Goal: Task Accomplishment & Management: Use online tool/utility

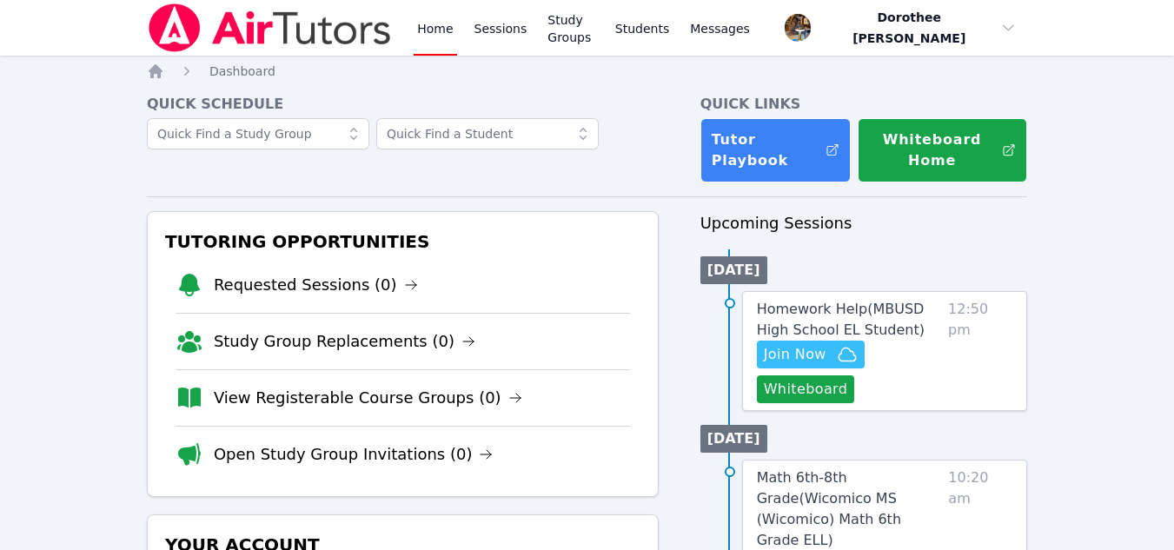
scroll to position [116, 0]
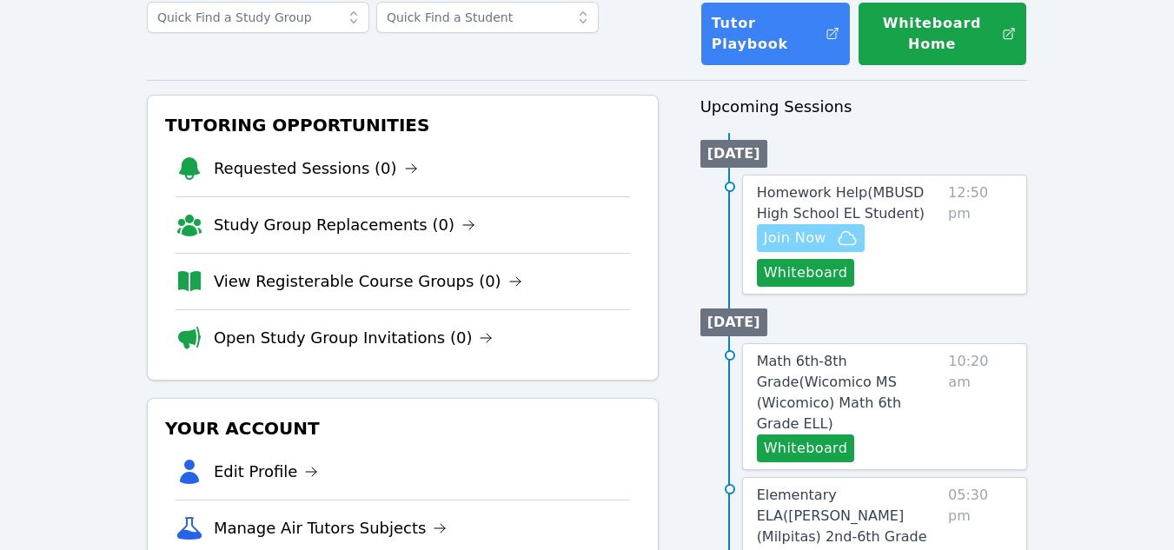
click at [812, 231] on span "Join Now" at bounding box center [795, 238] width 63 height 21
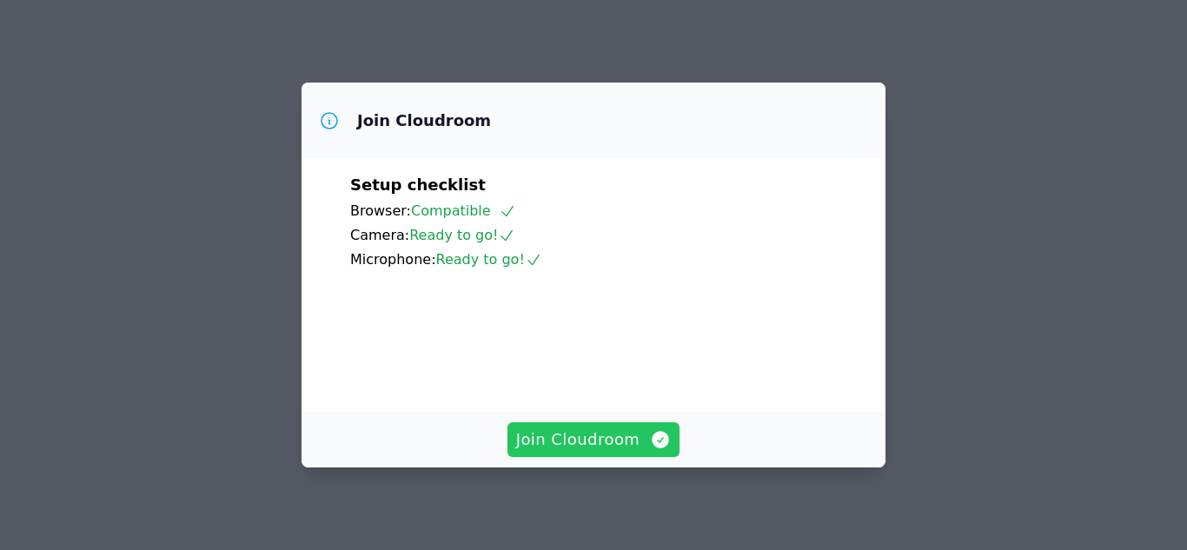
click at [569, 441] on span "Join Cloudroom" at bounding box center [594, 439] width 156 height 24
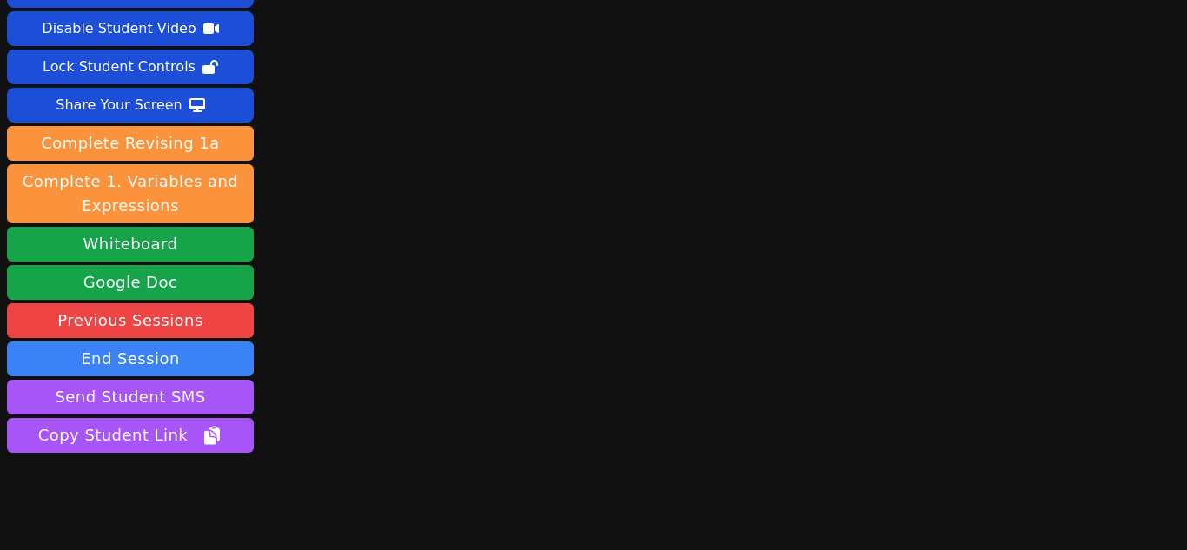
scroll to position [66, 0]
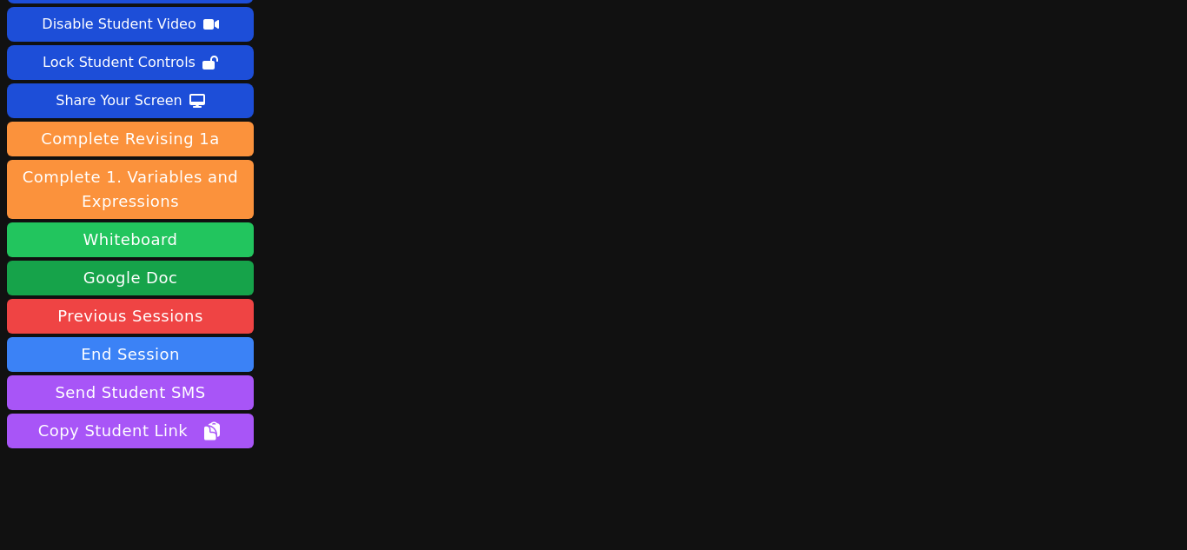
click at [160, 230] on button "Whiteboard" at bounding box center [130, 239] width 247 height 35
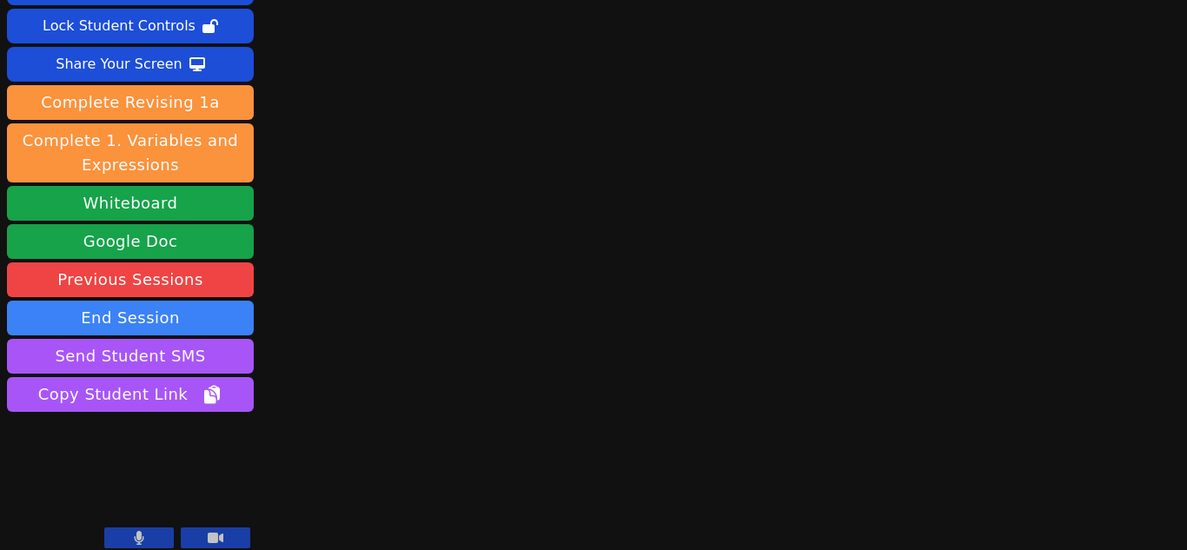
scroll to position [114, 0]
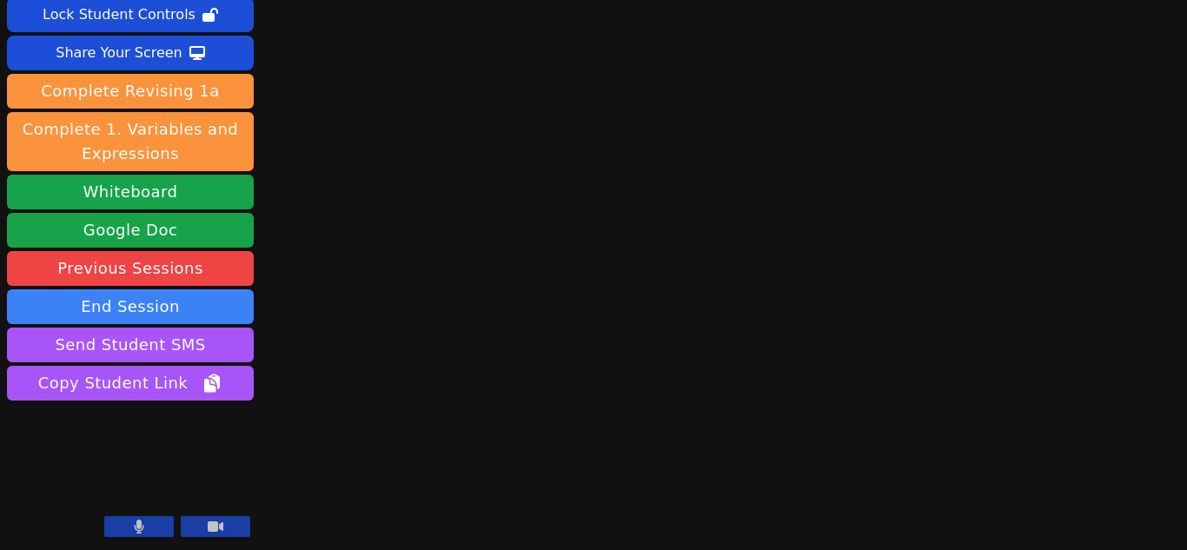
click at [151, 537] on button at bounding box center [139, 526] width 70 height 21
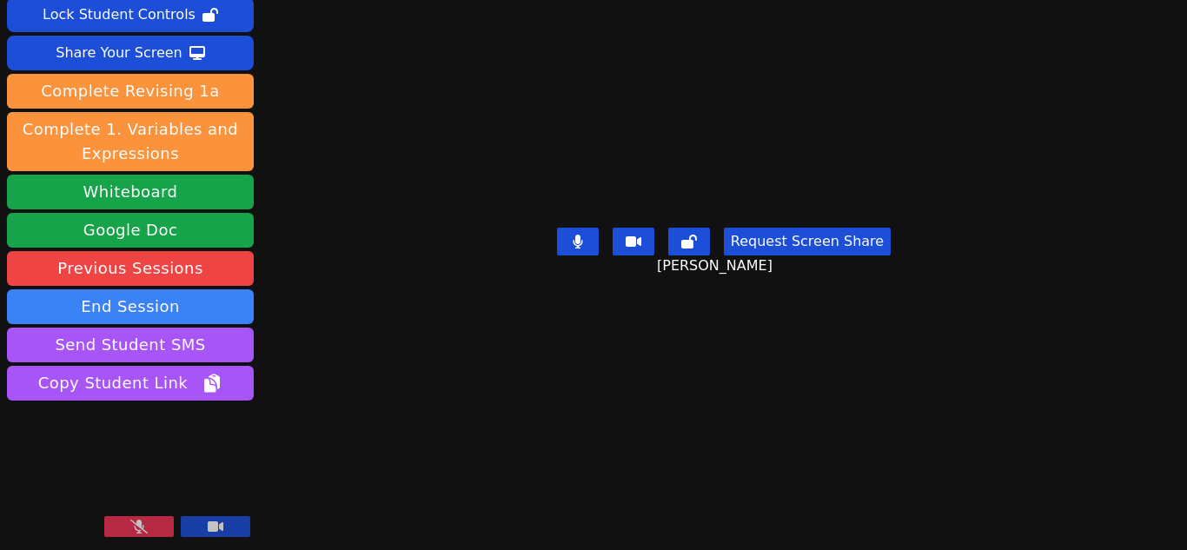
click at [147, 526] on icon at bounding box center [138, 527] width 17 height 14
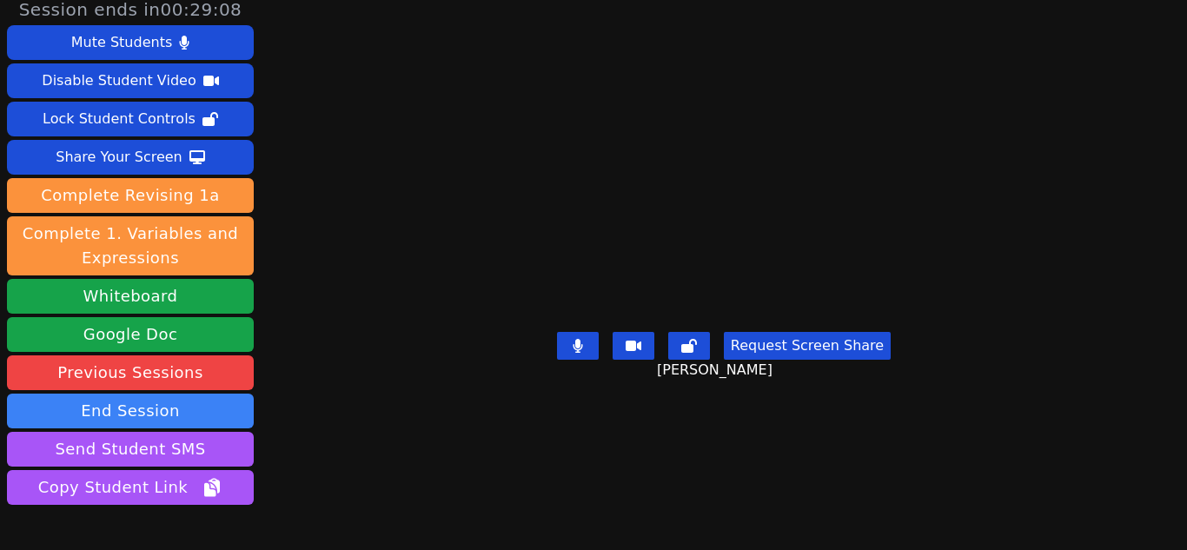
scroll to position [7, 0]
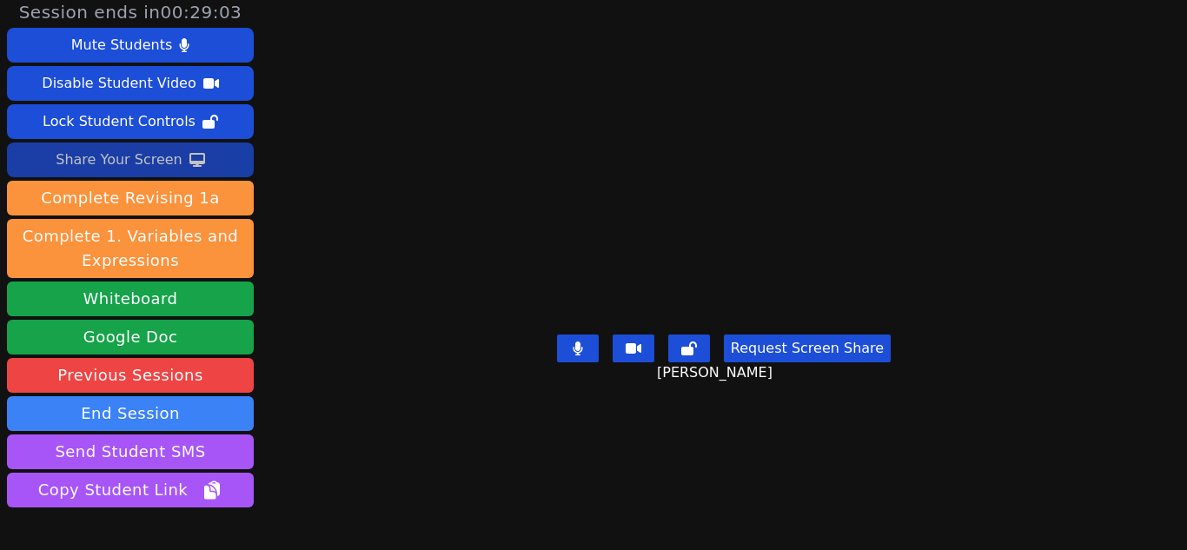
click at [163, 158] on div "Share Your Screen" at bounding box center [119, 160] width 127 height 28
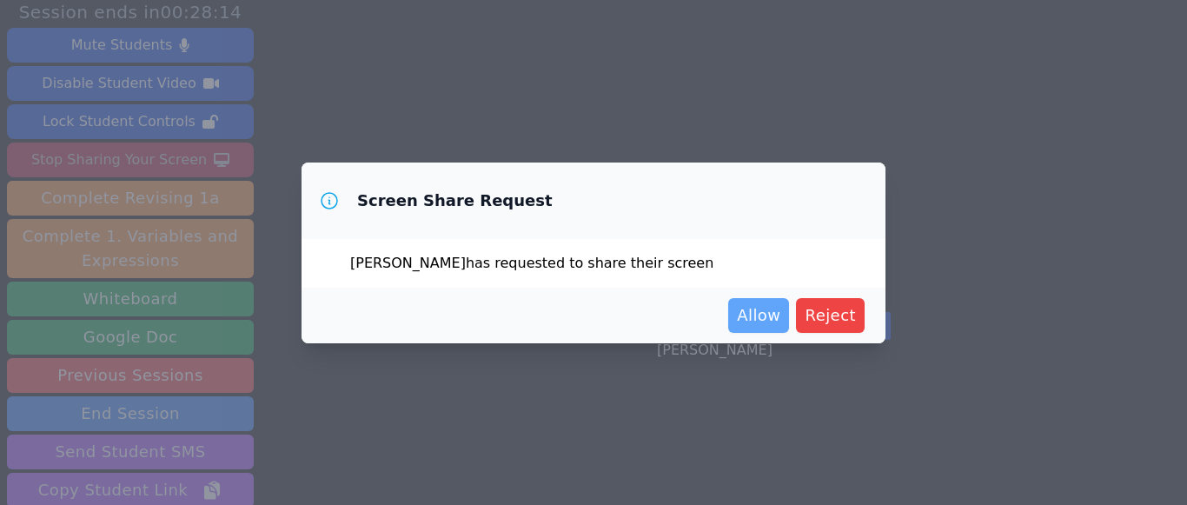
click at [759, 322] on span "Allow" at bounding box center [758, 315] width 43 height 24
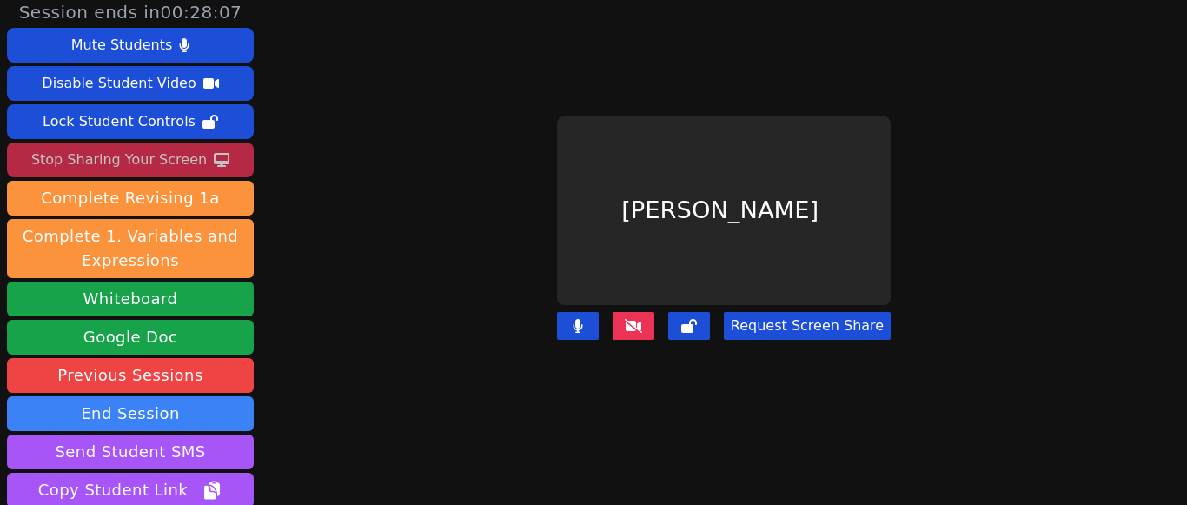
click at [631, 319] on icon at bounding box center [633, 326] width 17 height 14
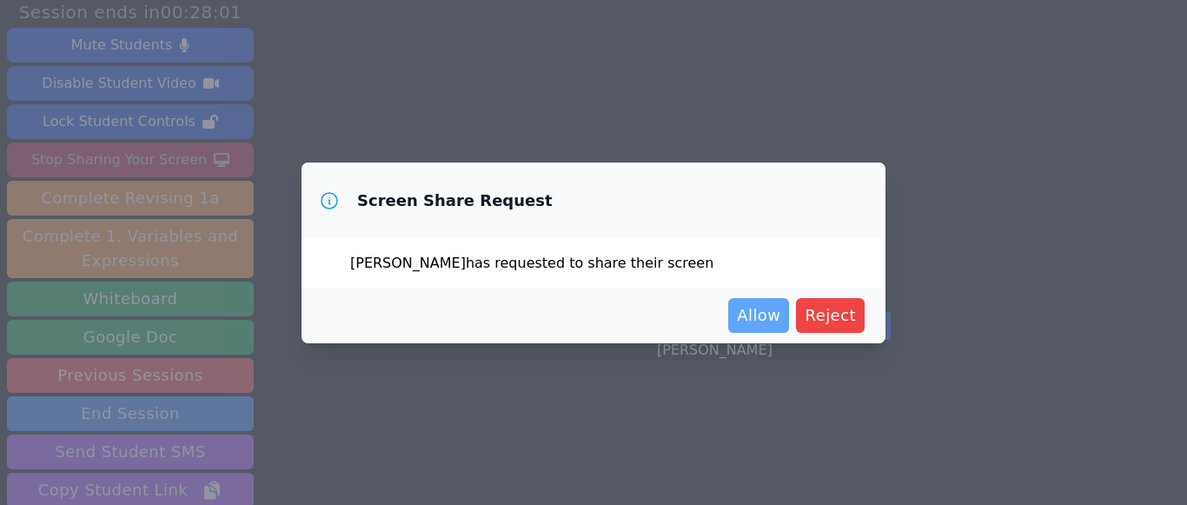
click at [772, 315] on span "Allow" at bounding box center [758, 315] width 43 height 24
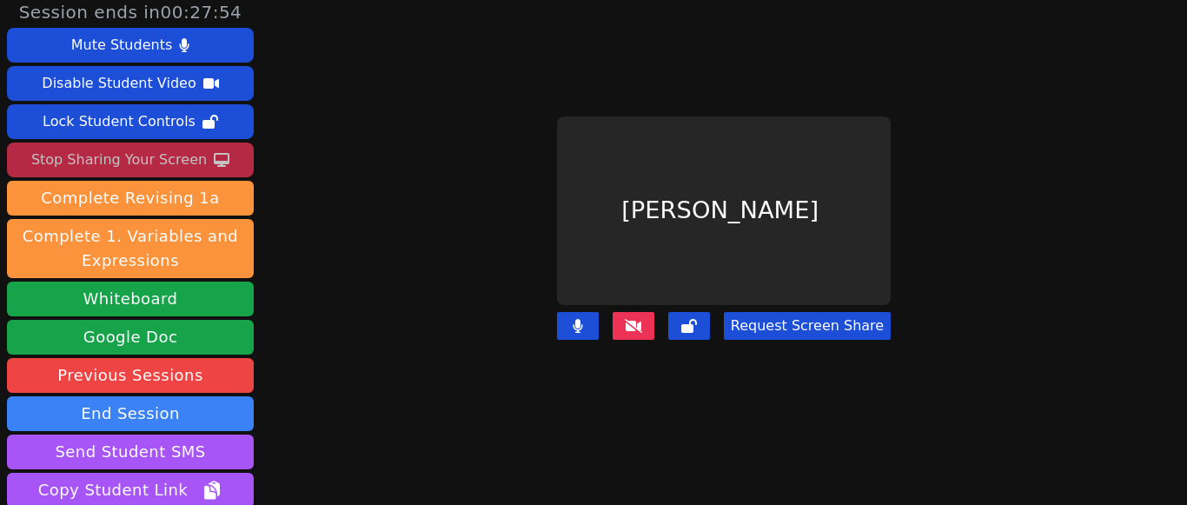
click at [628, 319] on icon at bounding box center [633, 326] width 17 height 14
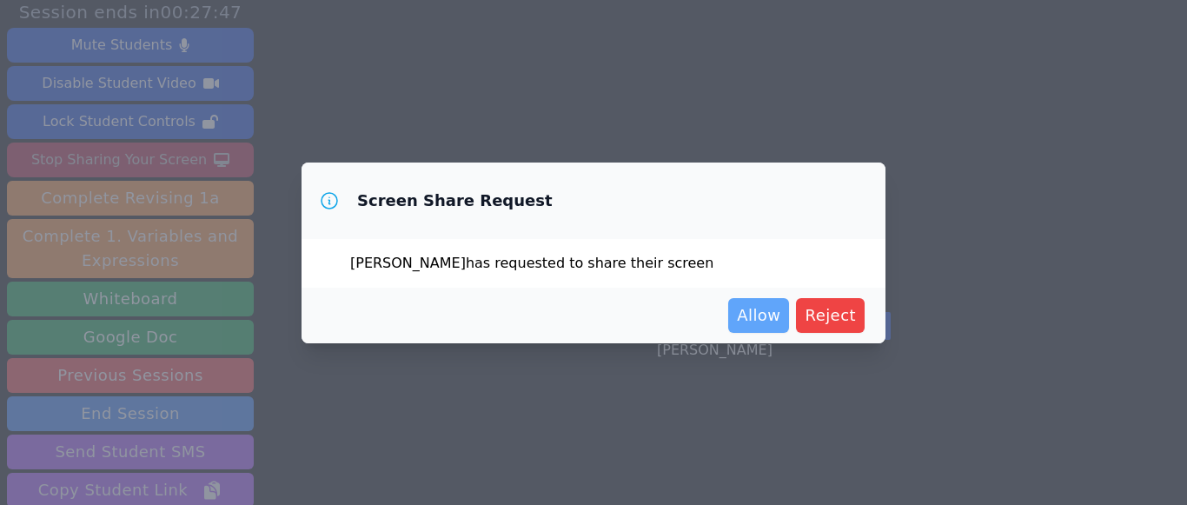
click at [764, 317] on span "Allow" at bounding box center [758, 315] width 43 height 24
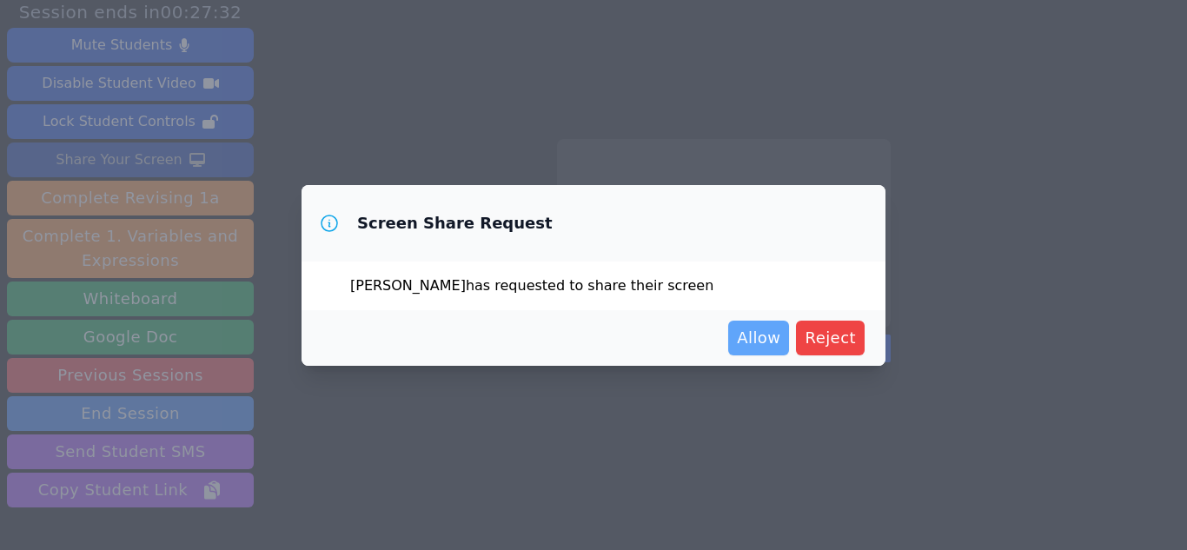
click at [751, 329] on span "Allow" at bounding box center [758, 338] width 43 height 24
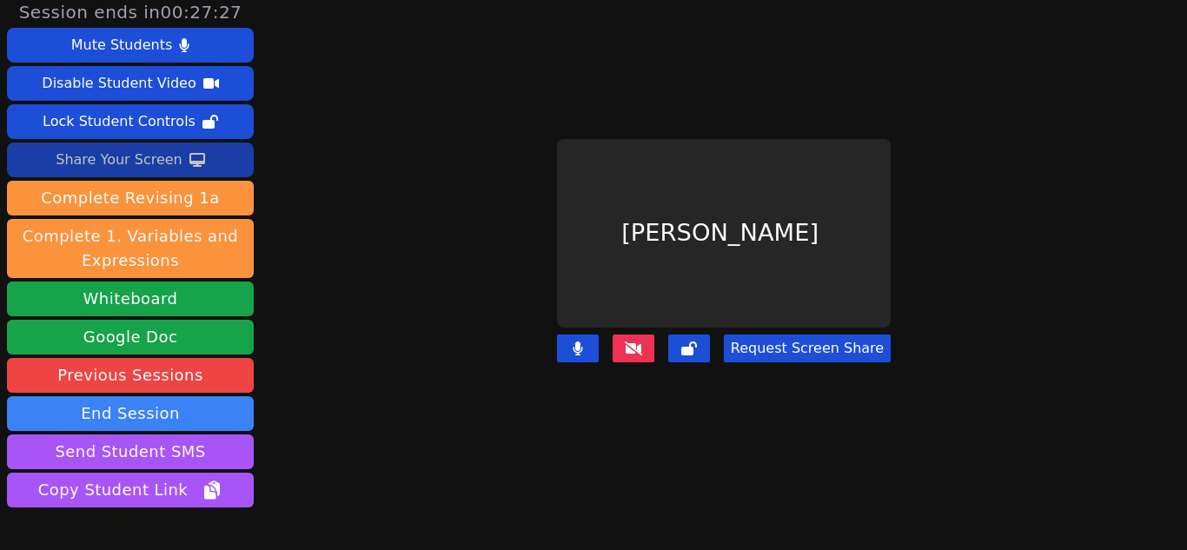
click at [619, 335] on button at bounding box center [634, 349] width 42 height 28
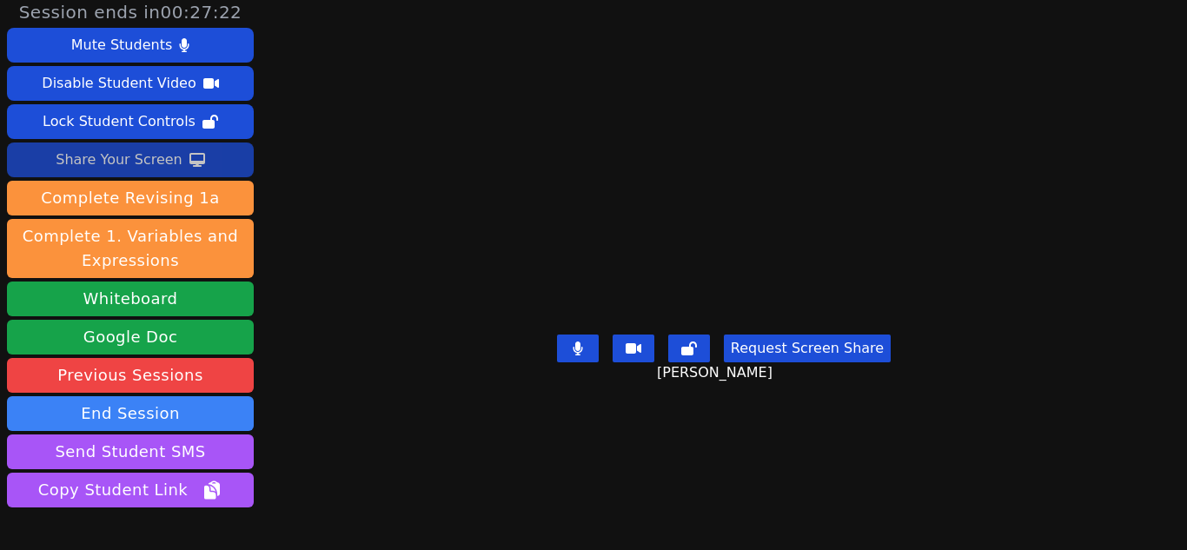
click at [778, 362] on button "Request Screen Share" at bounding box center [807, 349] width 167 height 28
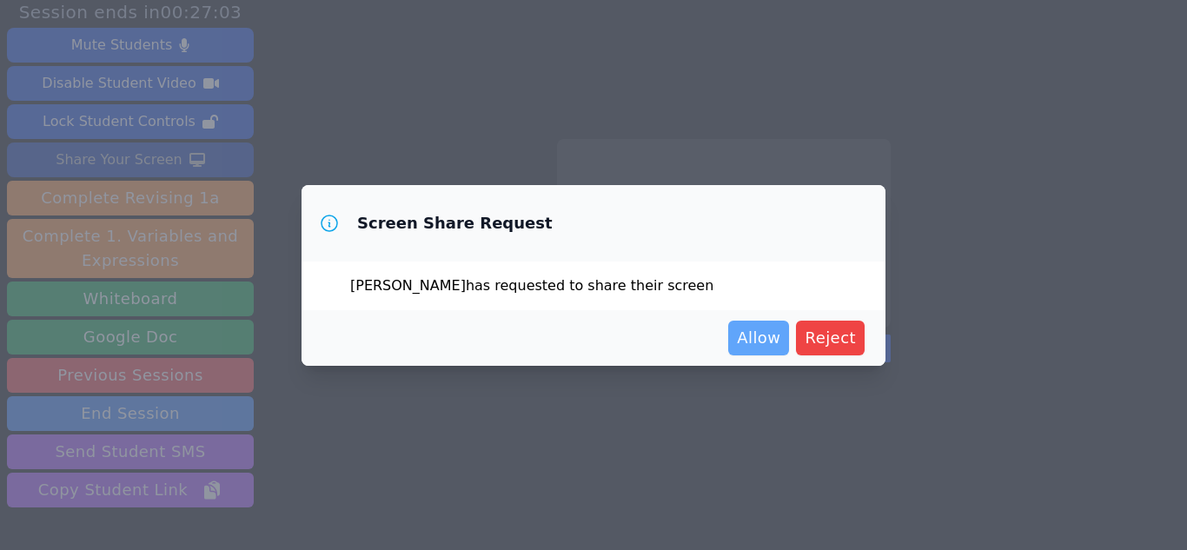
click at [759, 337] on span "Allow" at bounding box center [758, 338] width 43 height 24
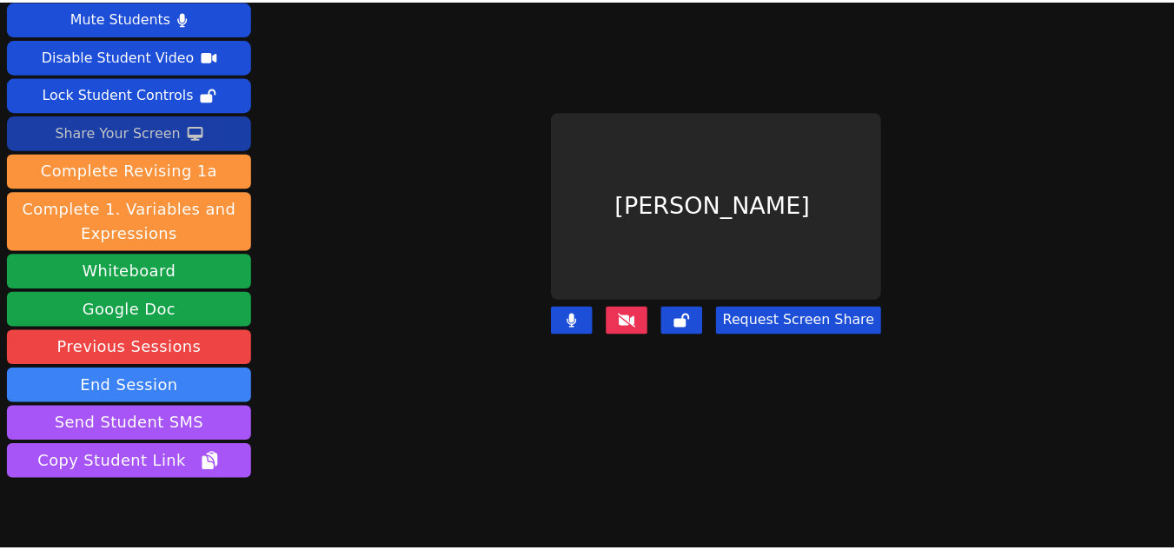
scroll to position [32, 0]
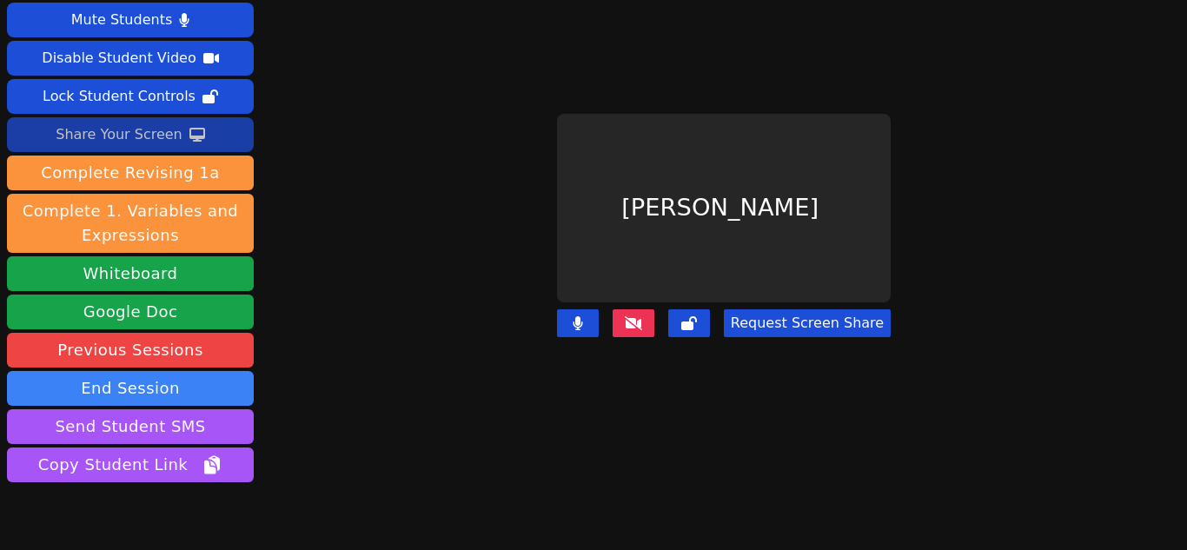
click at [638, 316] on icon at bounding box center [633, 323] width 17 height 14
click at [628, 316] on icon at bounding box center [633, 323] width 17 height 14
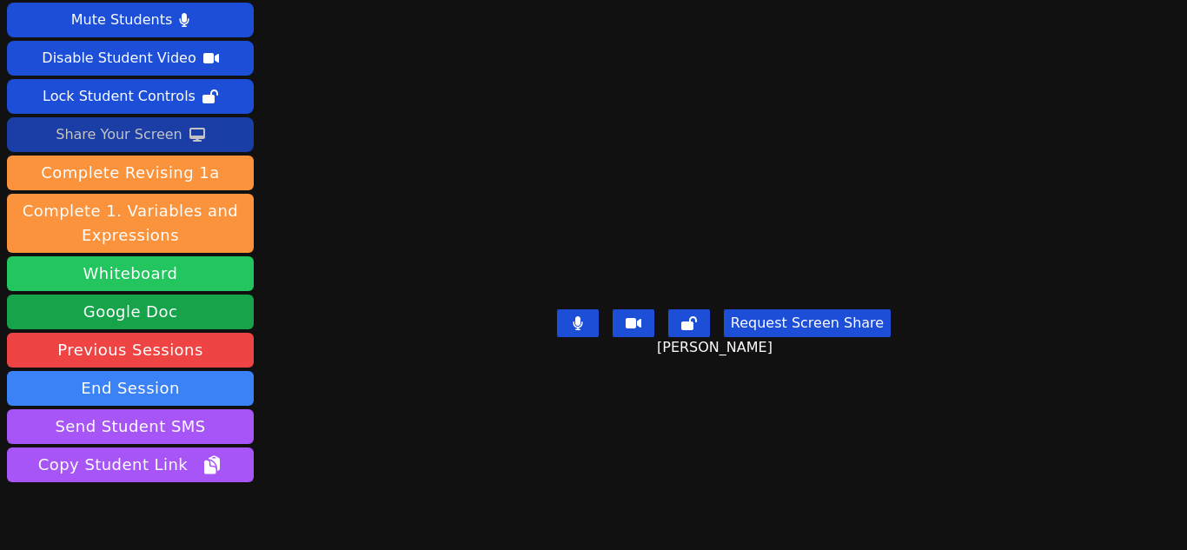
click at [174, 274] on button "Whiteboard" at bounding box center [130, 273] width 247 height 35
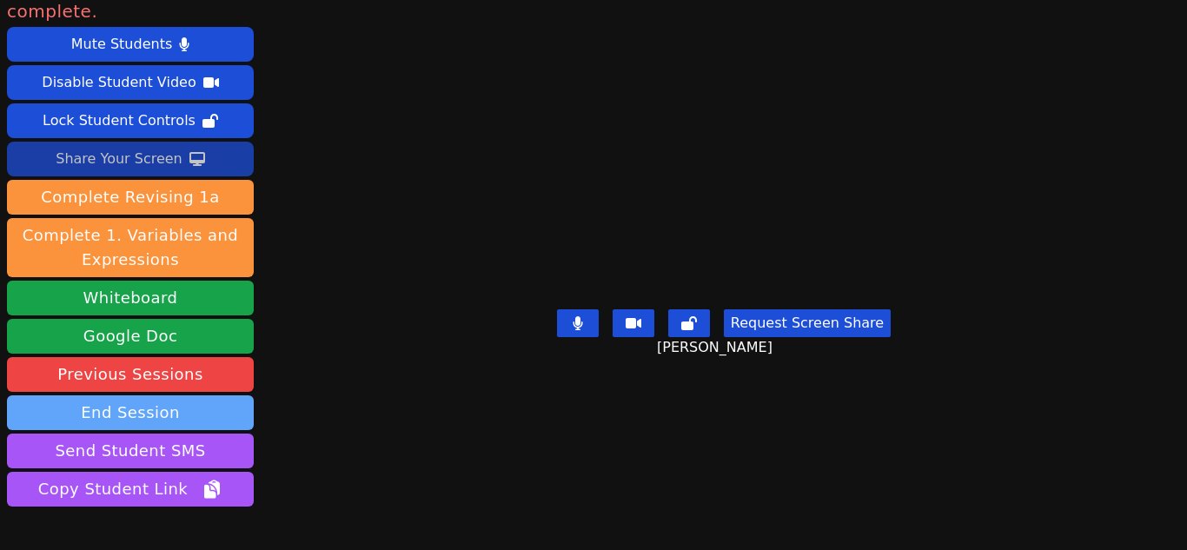
click at [170, 395] on button "End Session" at bounding box center [130, 412] width 247 height 35
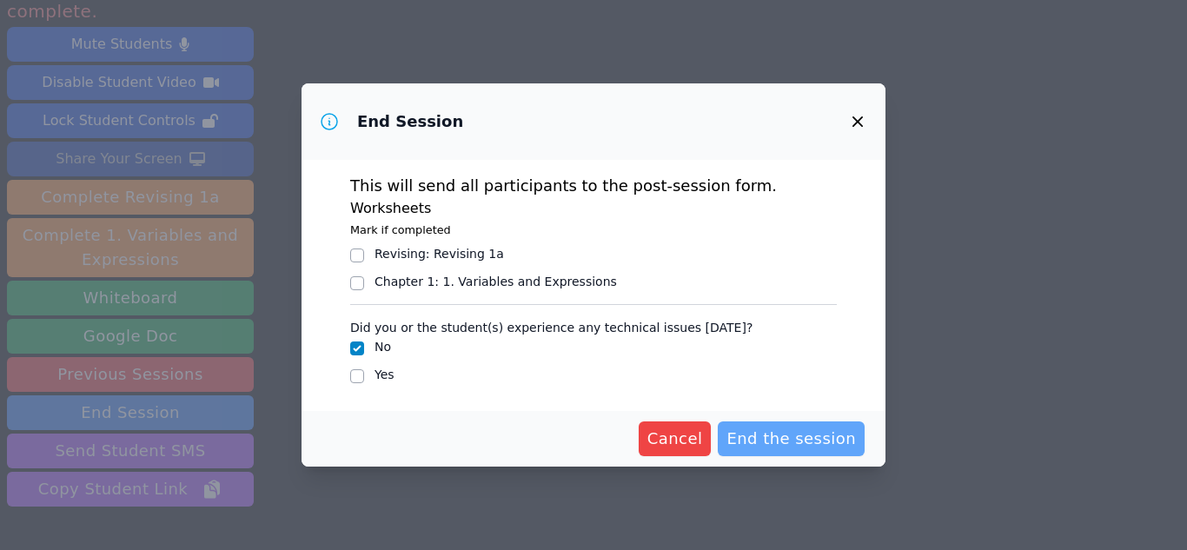
click at [755, 437] on span "End the session" at bounding box center [790, 439] width 129 height 24
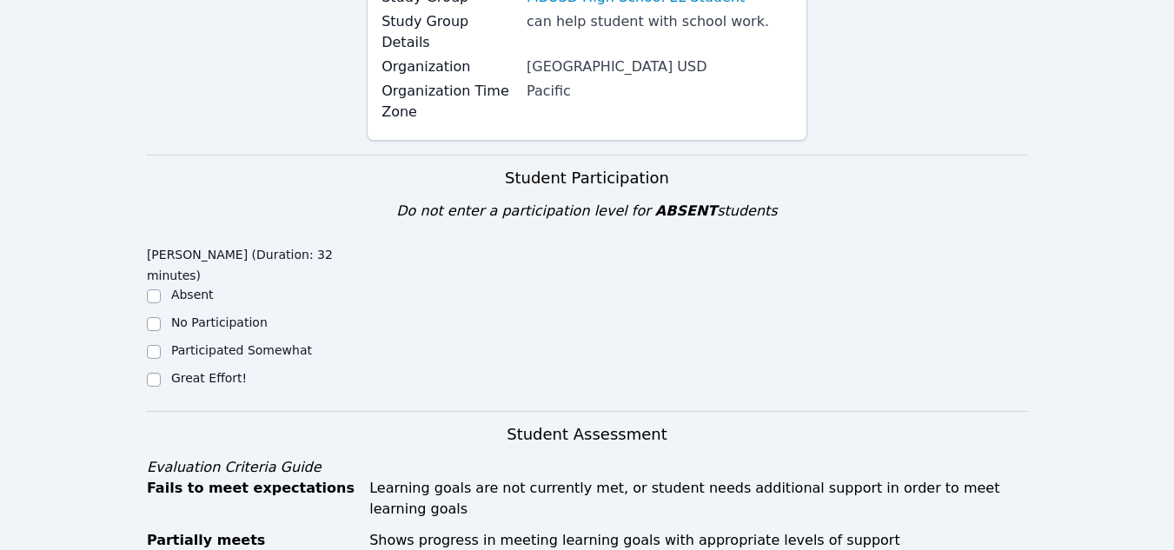
scroll to position [300, 0]
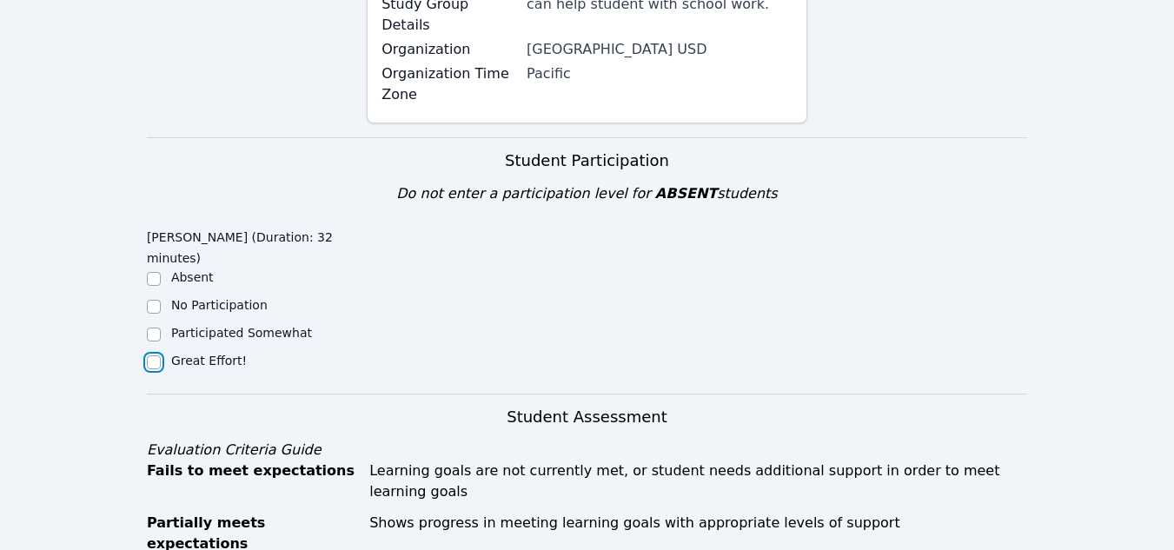
click at [156, 355] on input "Great Effort!" at bounding box center [154, 362] width 14 height 14
checkbox input "true"
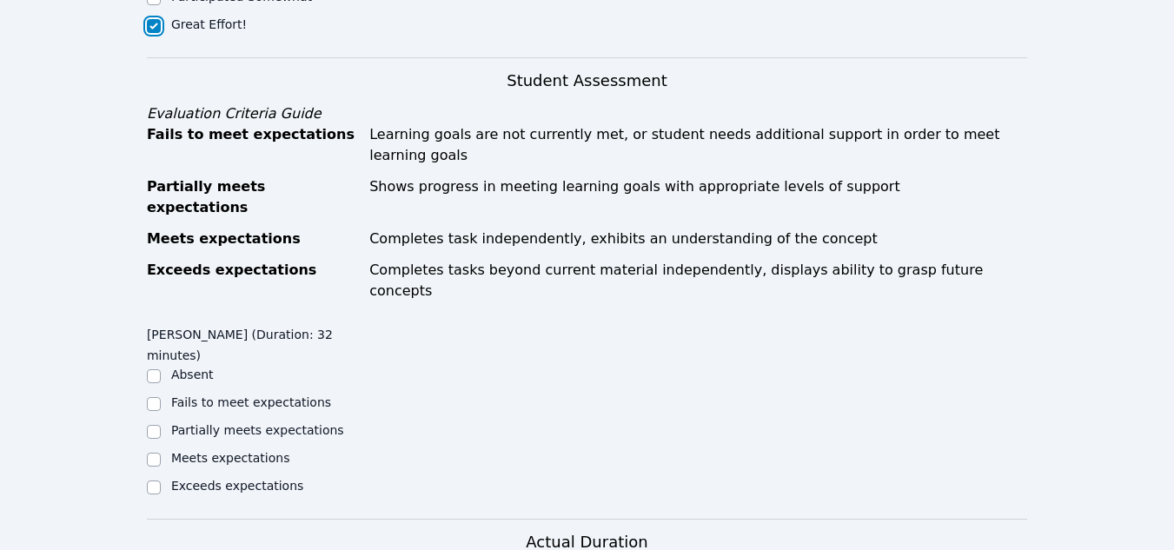
scroll to position [639, 0]
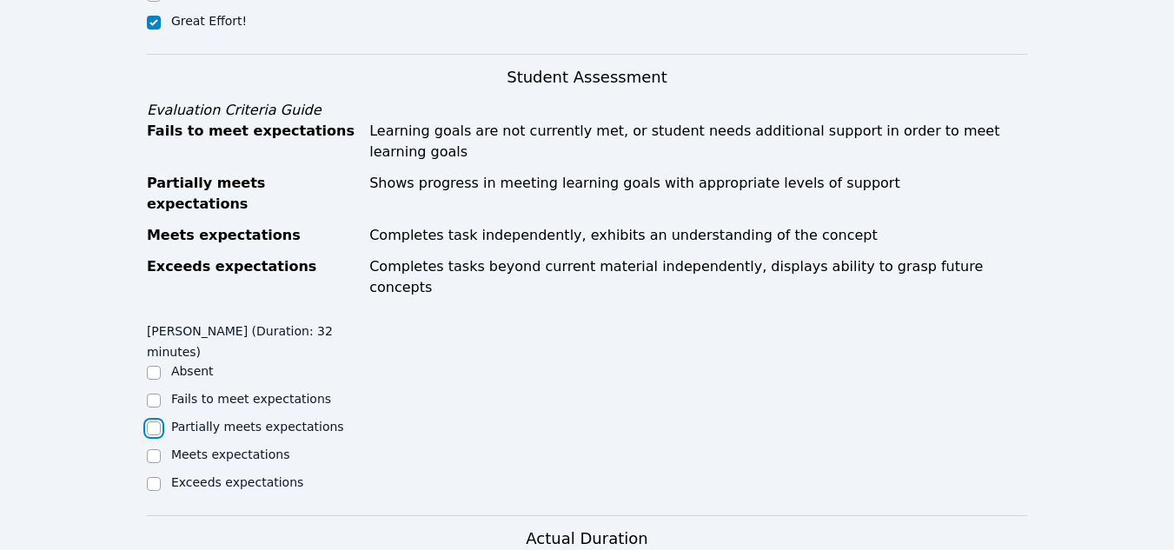
click at [154, 421] on input "Partially meets expectations" at bounding box center [154, 428] width 14 height 14
checkbox input "true"
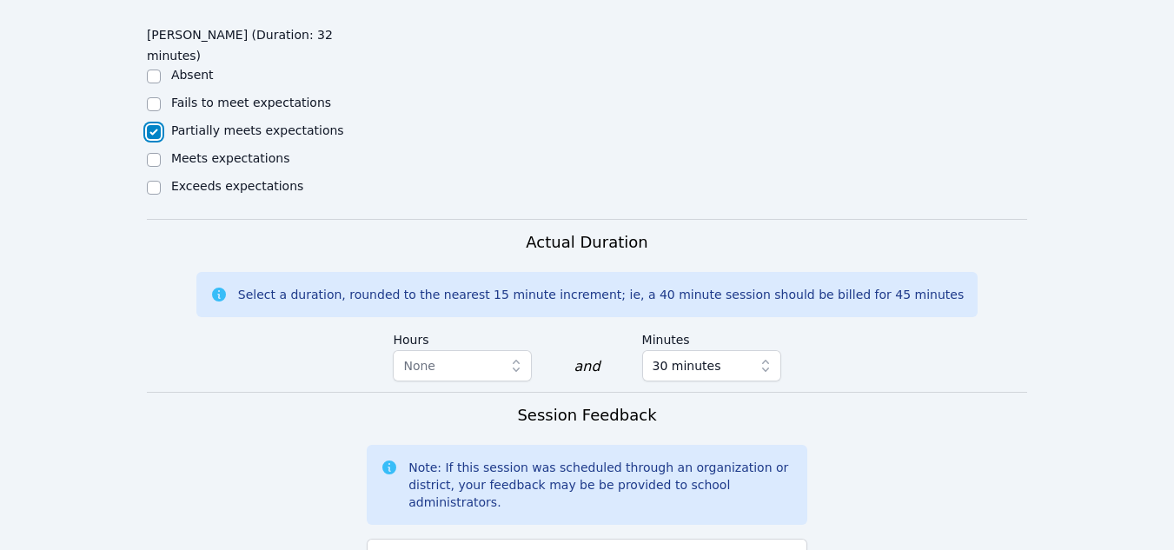
scroll to position [966, 0]
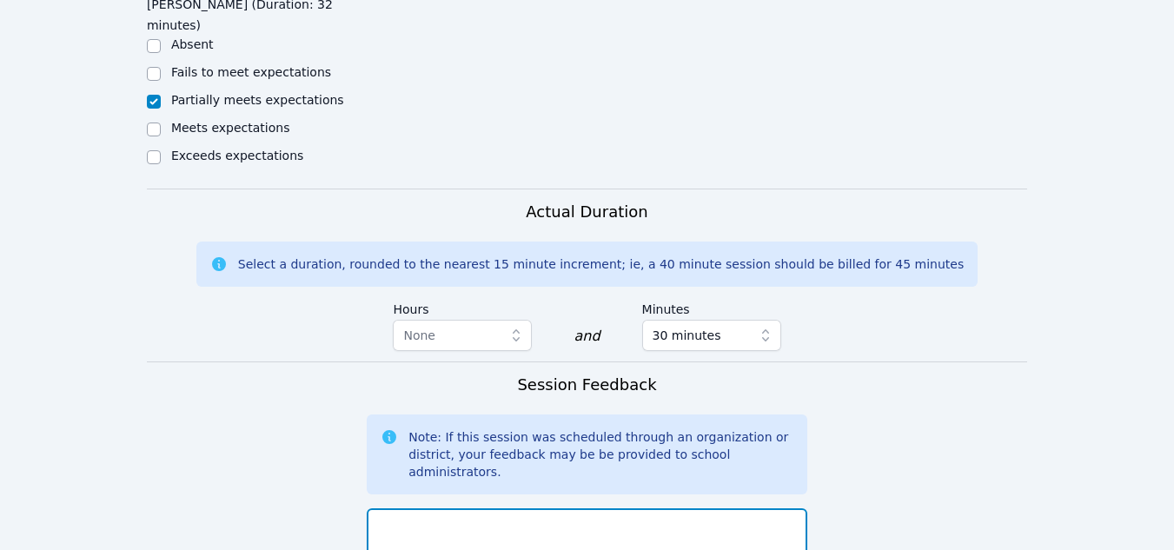
click at [411, 508] on textarea at bounding box center [587, 555] width 441 height 94
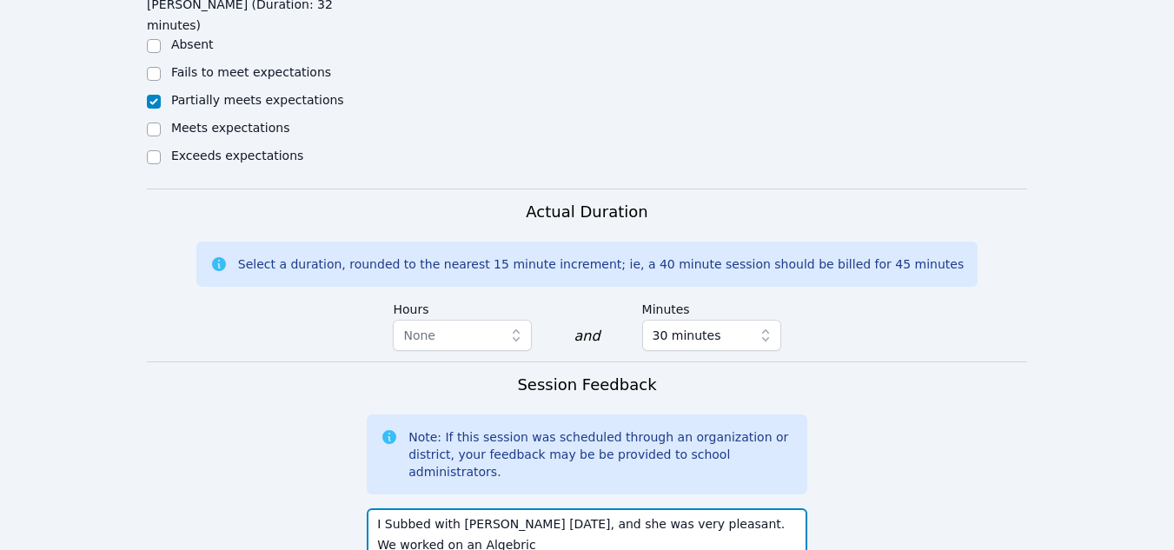
click at [409, 508] on textarea "I Subbed with [PERSON_NAME] [DATE], and she was very pleasant. We worked on an …" at bounding box center [587, 555] width 441 height 94
click at [416, 508] on textarea "I Subbed with [PERSON_NAME] [DATE], and she was very pleasant. We worked on an …" at bounding box center [587, 555] width 441 height 94
click at [431, 508] on textarea "I Subbed with [PERSON_NAME] [DATE], and she was very pleasant. We worked on an …" at bounding box center [587, 555] width 441 height 94
click at [411, 508] on textarea "I Subbed with [PERSON_NAME] [DATE], and she was very pleasant. We worked on an …" at bounding box center [587, 555] width 441 height 94
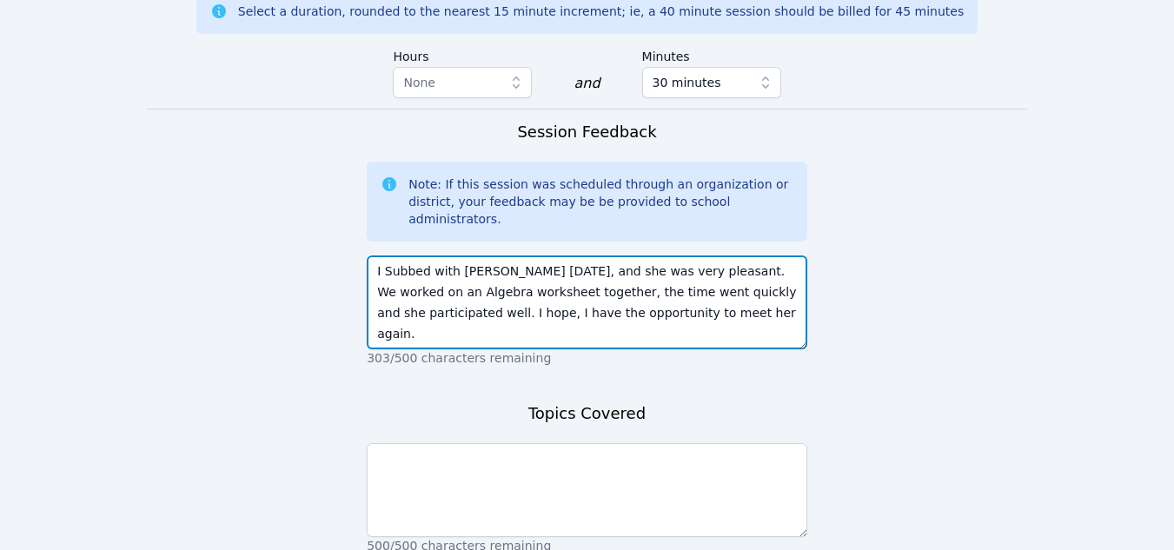
scroll to position [1224, 0]
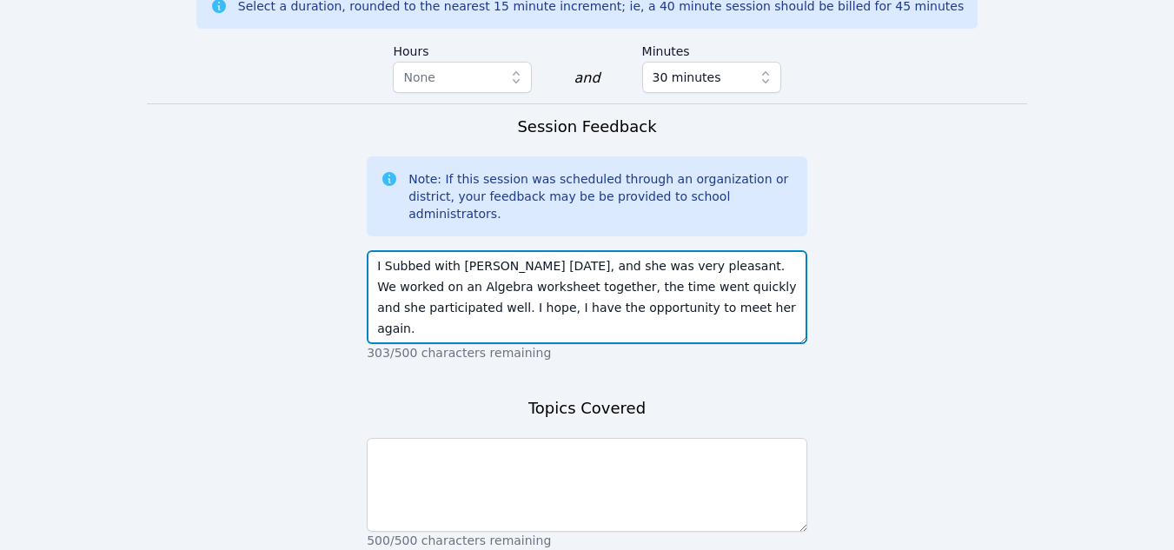
type textarea "I Subbed with [PERSON_NAME] [DATE], and she was very pleasant. We worked on an …"
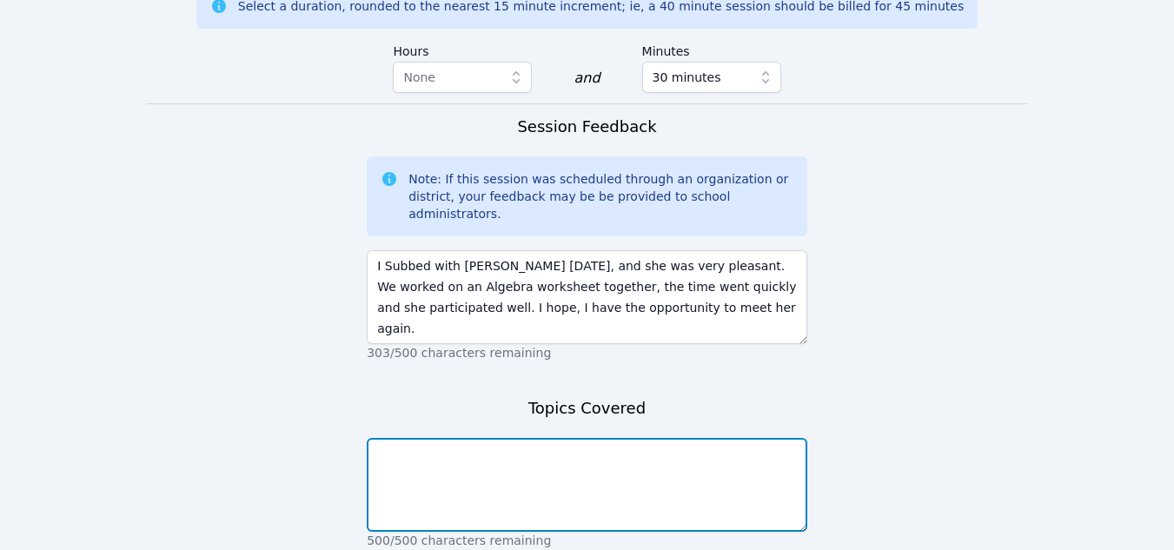
click at [413, 438] on textarea at bounding box center [587, 485] width 441 height 94
click at [409, 438] on textarea "[DATE] session" at bounding box center [587, 485] width 441 height 94
click at [516, 438] on textarea "[DATE] session" at bounding box center [587, 485] width 441 height 94
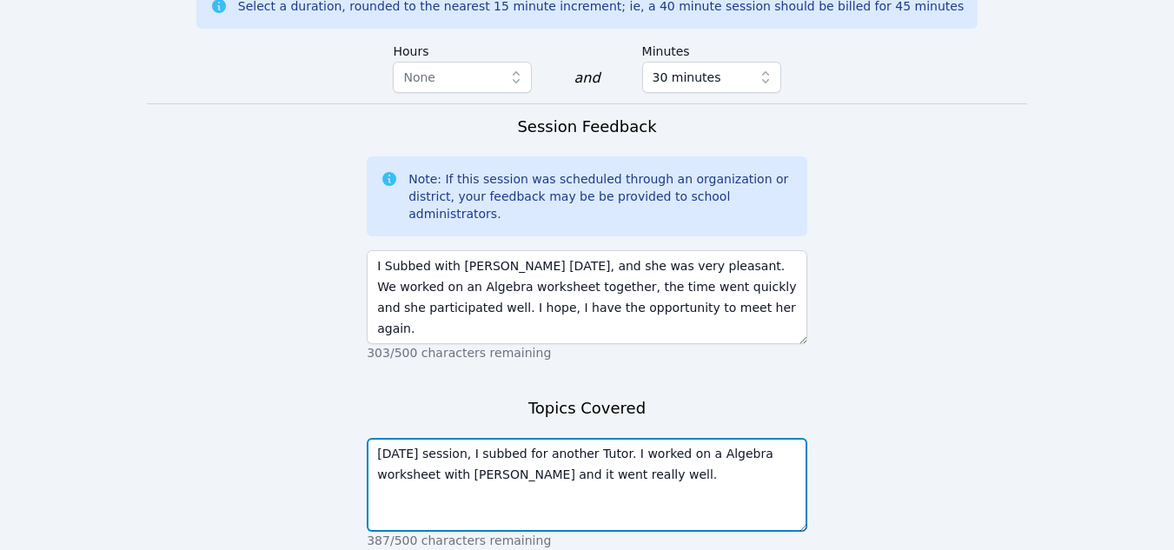
type textarea "[DATE] session, I subbed for another Tutor. I worked on a Algebra worksheet wit…"
